Goal: Navigation & Orientation: Find specific page/section

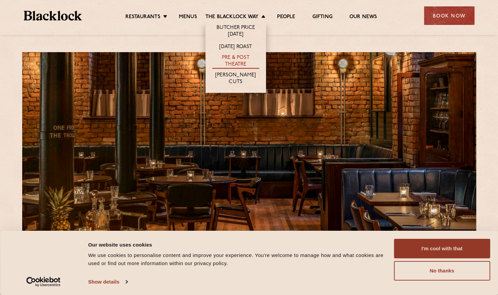
drag, startPoint x: 0, startPoint y: 0, endPoint x: 241, endPoint y: 58, distance: 247.4
click at [241, 58] on link "Pre & Post Theatre" at bounding box center [235, 61] width 47 height 14
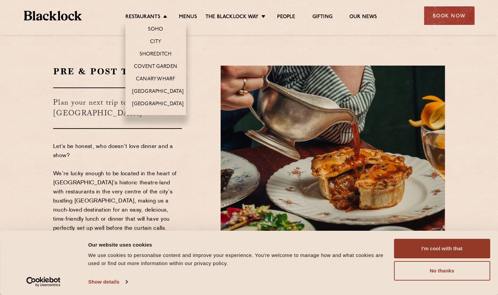
click at [165, 16] on li "Restaurants [GEOGRAPHIC_DATA] [GEOGRAPHIC_DATA] [GEOGRAPHIC_DATA] [GEOGRAPHIC_D…" at bounding box center [147, 17] width 45 height 7
click at [152, 89] on link "[GEOGRAPHIC_DATA]" at bounding box center [157, 91] width 51 height 7
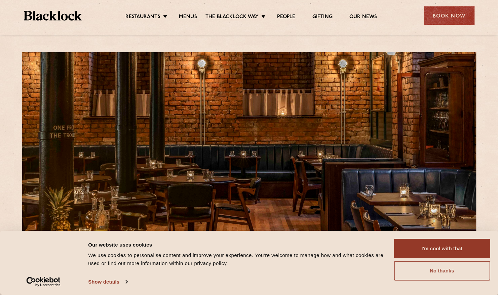
click at [437, 273] on button "No thanks" at bounding box center [441, 270] width 96 height 19
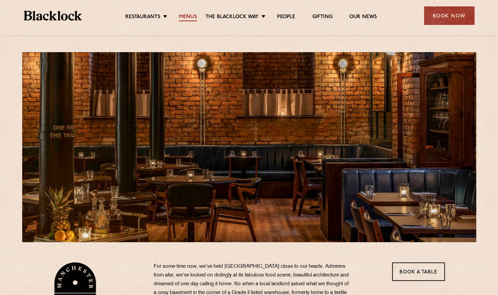
click at [191, 17] on link "Menus" at bounding box center [188, 17] width 18 height 7
